Goal: Find specific page/section: Find specific page/section

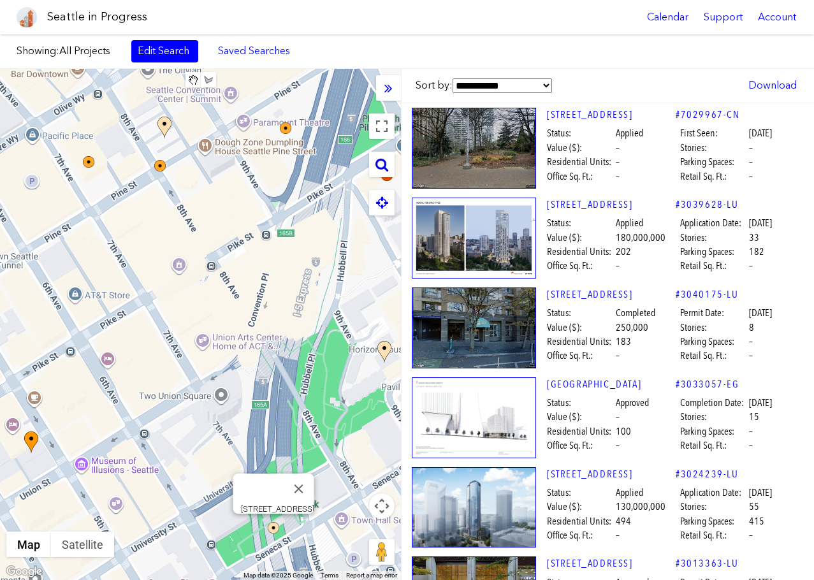
click at [384, 168] on icon at bounding box center [381, 164] width 13 height 14
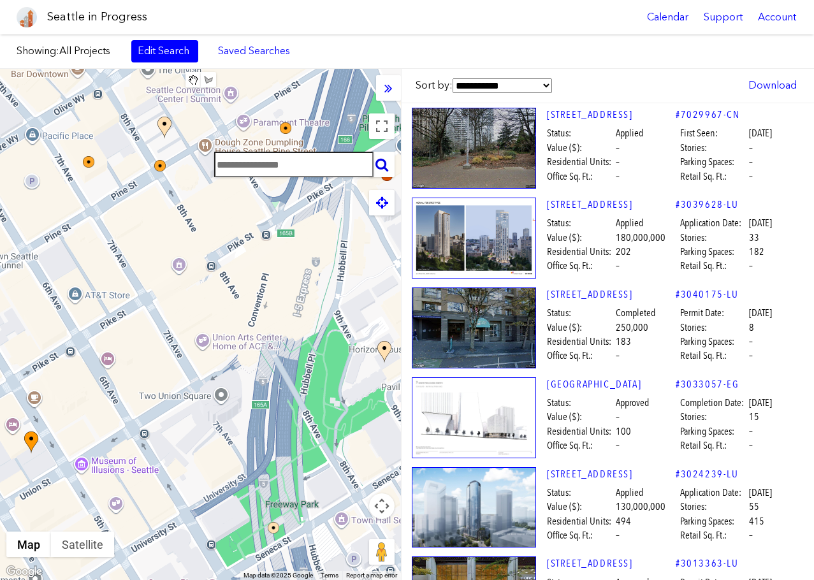
click at [284, 162] on input "text" at bounding box center [293, 164] width 159 height 25
paste input "**********"
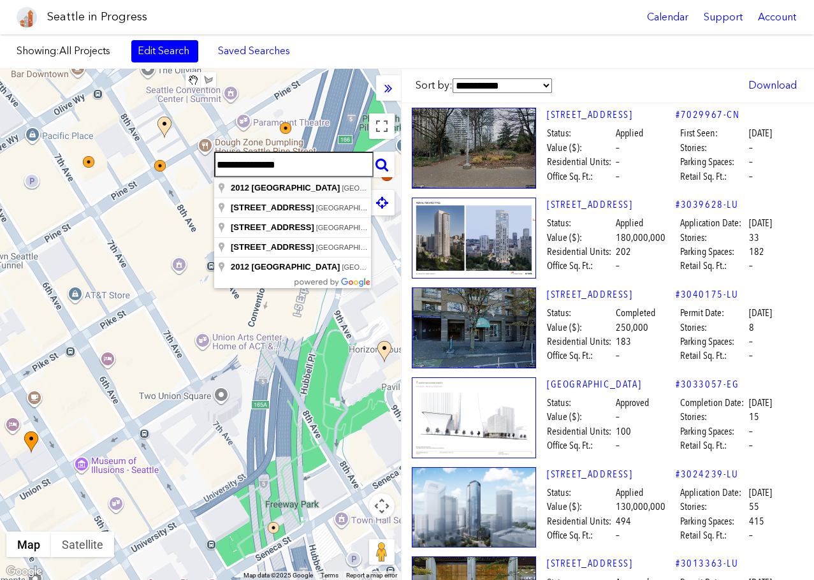
type input "**********"
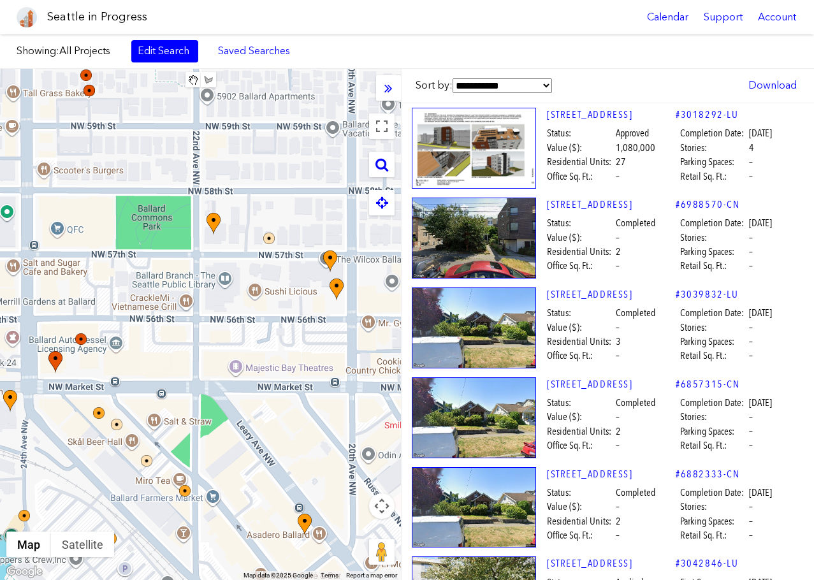
drag, startPoint x: 368, startPoint y: 336, endPoint x: 321, endPoint y: 336, distance: 46.5
click at [321, 336] on div at bounding box center [200, 324] width 401 height 511
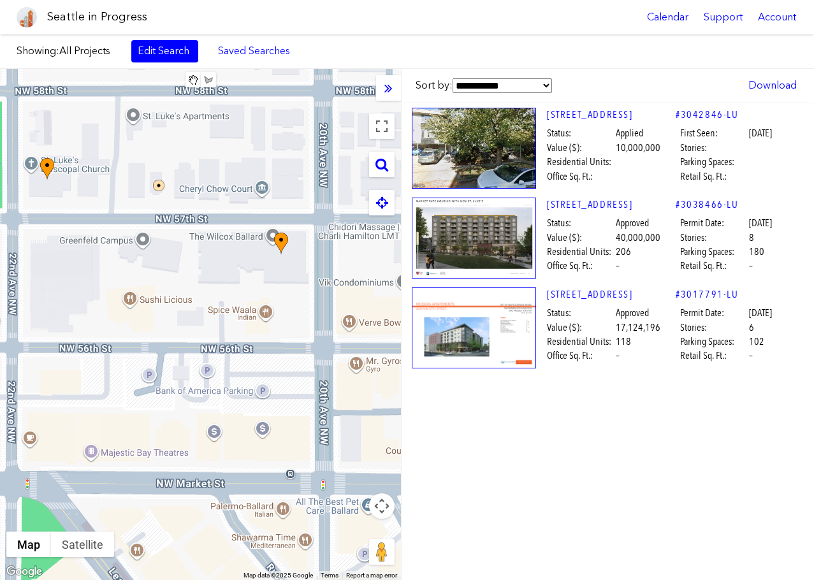
drag, startPoint x: 305, startPoint y: 326, endPoint x: 189, endPoint y: 296, distance: 119.6
click at [189, 296] on div at bounding box center [200, 324] width 401 height 511
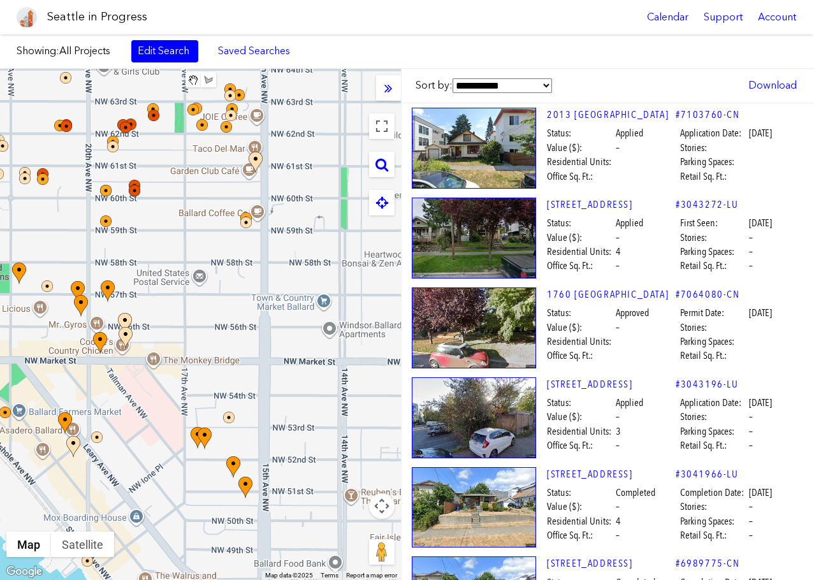
drag, startPoint x: 342, startPoint y: 333, endPoint x: 192, endPoint y: 332, distance: 149.1
click at [192, 332] on div at bounding box center [200, 324] width 401 height 511
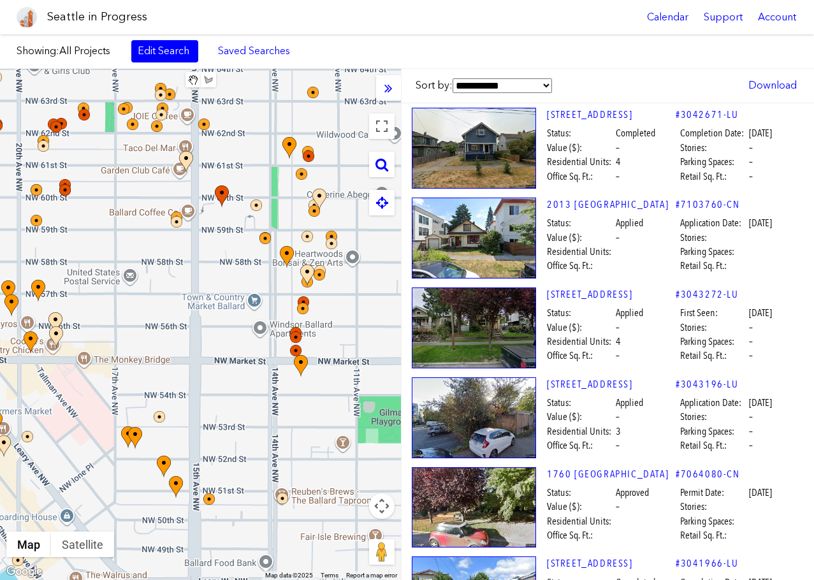
drag, startPoint x: 361, startPoint y: 326, endPoint x: 286, endPoint y: 325, distance: 75.2
click at [286, 325] on div at bounding box center [200, 324] width 401 height 511
